Goal: Navigation & Orientation: Find specific page/section

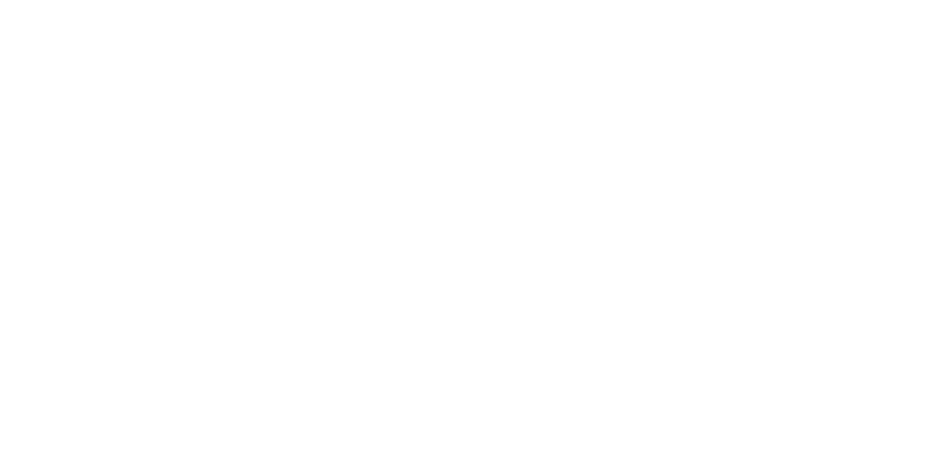
click at [324, 0] on html at bounding box center [470, 0] width 941 height 0
click at [559, 0] on html at bounding box center [470, 0] width 941 height 0
click at [69, 0] on html at bounding box center [470, 0] width 941 height 0
